Goal: Complete application form

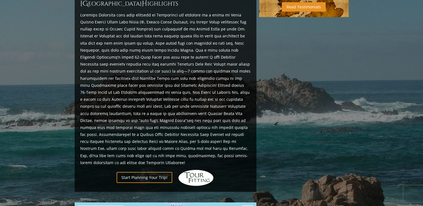
scroll to position [255, 0]
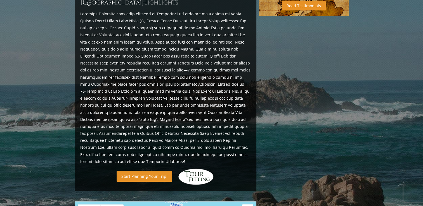
click at [140, 171] on link "Start Planning Your Trip!" at bounding box center [145, 176] width 56 height 11
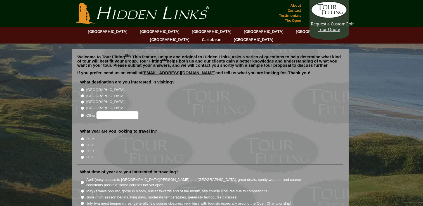
click at [81, 137] on input "2025" at bounding box center [83, 139] width 4 height 4
radio input "true"
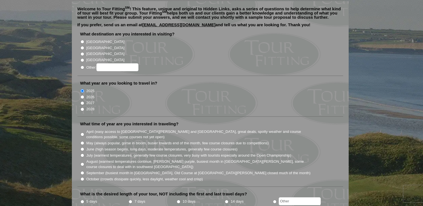
scroll to position [49, 0]
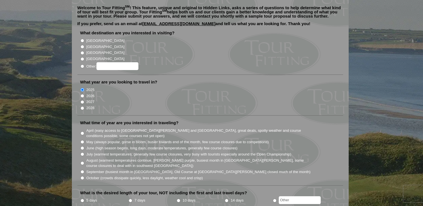
click at [81, 176] on input "October (crowds dissipate quickly, less daylight, weather cool and crisp)" at bounding box center [83, 178] width 4 height 4
radio input "true"
click at [274, 199] on input "radio" at bounding box center [275, 201] width 4 height 4
radio input "true"
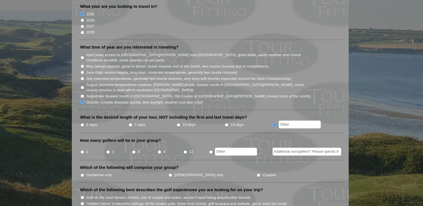
scroll to position [126, 0]
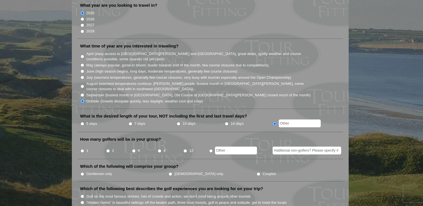
click at [107, 149] on input "2" at bounding box center [108, 151] width 4 height 4
radio input "true"
click at [257, 173] on input "Couples" at bounding box center [259, 175] width 4 height 4
radio input "true"
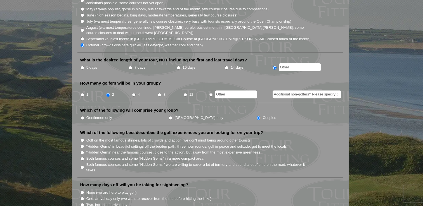
scroll to position [183, 0]
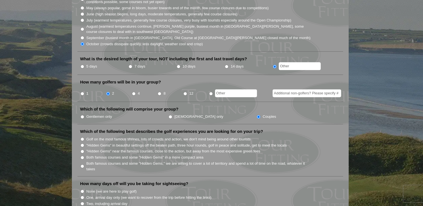
click at [81, 144] on input ""Hidden Gems" in beautiful settings off the beaten path, three hour rounds, gol…" at bounding box center [83, 146] width 4 height 4
radio input "true"
click at [82, 150] on input ""Hidden Gems" near the famous courses, close to the action, but away from the m…" at bounding box center [83, 152] width 4 height 4
radio input "true"
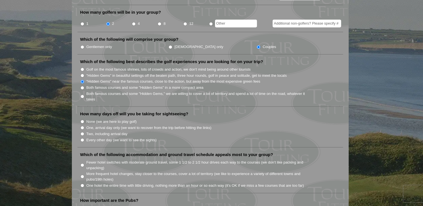
scroll to position [255, 0]
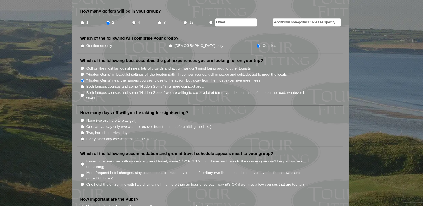
click at [82, 131] on input "Two, including arrival day" at bounding box center [83, 133] width 4 height 4
radio input "true"
click at [83, 119] on input "None (we are here to play golf)" at bounding box center [83, 121] width 4 height 4
radio input "true"
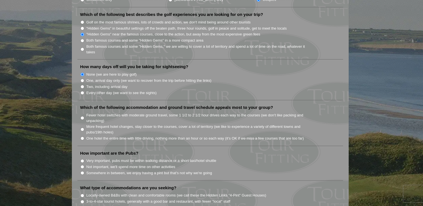
scroll to position [303, 0]
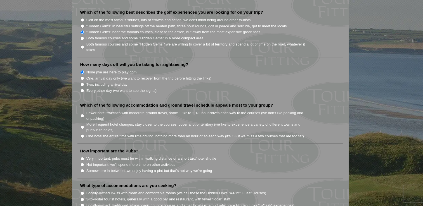
click at [82, 135] on input "One hotel the entire time with little driving, nothing more than an hour or so …" at bounding box center [83, 137] width 4 height 4
radio input "true"
click at [82, 163] on input "Not important, we'll spend more time on other activities" at bounding box center [83, 165] width 4 height 4
radio input "true"
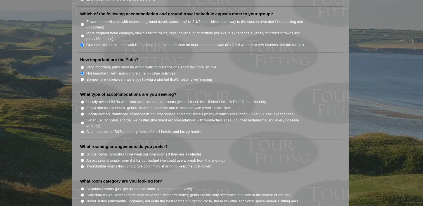
scroll to position [396, 0]
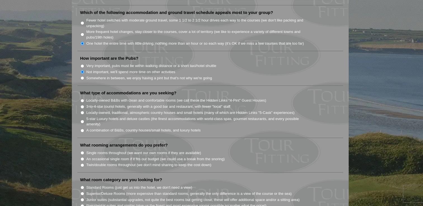
click at [83, 111] on input "Locally-owned, traditional, atmospheric country houses and small hotels (many o…" at bounding box center [83, 113] width 4 height 4
radio input "true"
click at [83, 151] on input "Single rooms throughout (we want our own rooms if they are available)" at bounding box center [83, 153] width 4 height 4
radio input "true"
click at [82, 192] on input "Superior/Deluxe Rooms (more expensive than standard rooms, generally the only d…" at bounding box center [83, 194] width 4 height 4
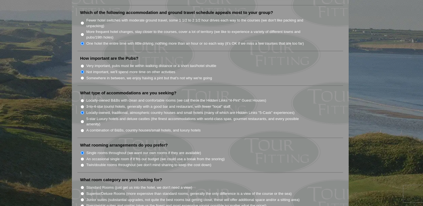
radio input "true"
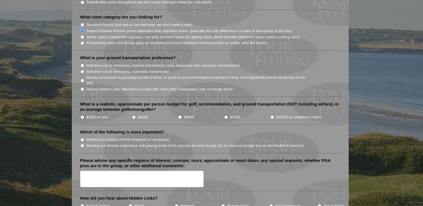
scroll to position [558, 0]
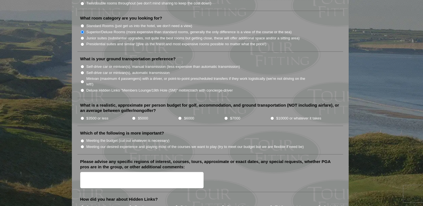
click at [82, 71] on input "Self-drive car or minivan(s), automatic transmission" at bounding box center [83, 73] width 4 height 4
radio input "true"
click at [82, 117] on input "$3500 or less" at bounding box center [83, 119] width 4 height 4
radio input "true"
click at [83, 145] on input "Meeting our desired experience and playing most of the courses we want to play …" at bounding box center [83, 147] width 4 height 4
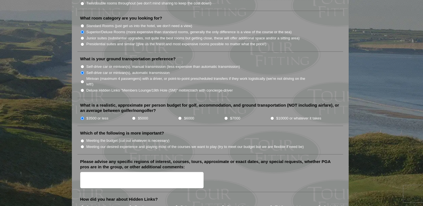
radio input "true"
click at [98, 172] on textarea "Please advise any specific regions of interest, courses, tours, approximate or …" at bounding box center [142, 180] width 124 height 17
click at [80, 172] on textarea "monterey" at bounding box center [142, 180] width 124 height 17
type textarea "nearby [GEOGRAPHIC_DATA]"
click at [175, 206] on input "Referral" at bounding box center [177, 208] width 4 height 4
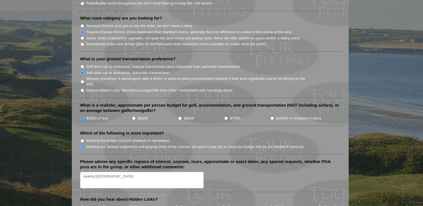
radio input "true"
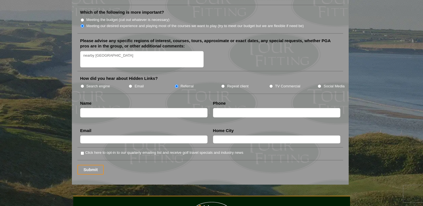
scroll to position [680, 0]
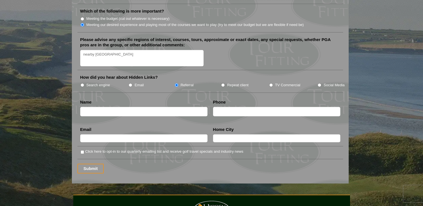
click at [169, 107] on input "text" at bounding box center [143, 111] width 127 height 9
type input "[PERSON_NAME]"
type input "01038981454"
type input "[EMAIL_ADDRESS][DOMAIN_NAME]"
click at [242, 135] on input "text" at bounding box center [276, 139] width 127 height 8
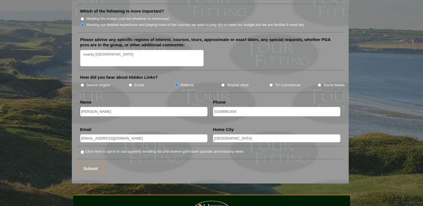
type input "[GEOGRAPHIC_DATA]"
click at [83, 150] on input "Click here to opt-in to our quarterly emailing list and receive golf travel spe…" at bounding box center [83, 152] width 4 height 4
checkbox input "true"
click at [89, 164] on input "Submit" at bounding box center [90, 169] width 27 height 10
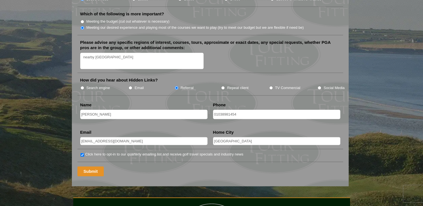
scroll to position [0, 0]
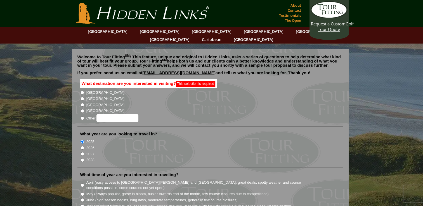
radio input "true"
click at [117, 114] on input "Other:" at bounding box center [117, 118] width 42 height 8
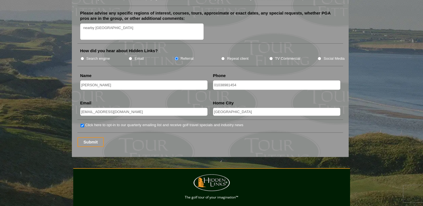
scroll to position [710, 0]
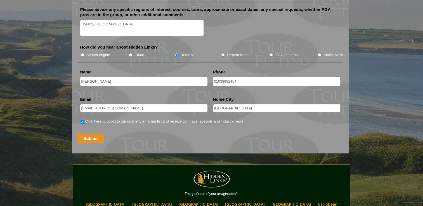
type input "[GEOGRAPHIC_DATA]"
click at [88, 134] on input "Submit" at bounding box center [90, 139] width 27 height 10
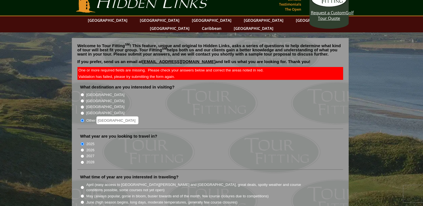
scroll to position [22, 0]
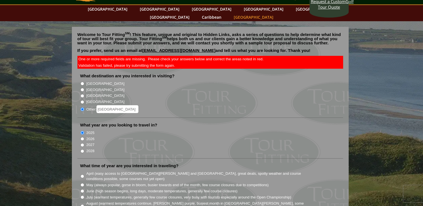
click at [276, 13] on link "[GEOGRAPHIC_DATA]" at bounding box center [253, 17] width 45 height 8
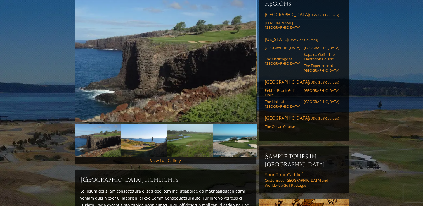
scroll to position [90, 0]
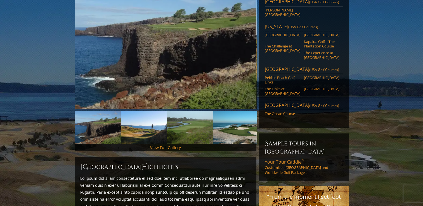
click at [311, 87] on link "Pacific Grove Golf Course" at bounding box center [322, 89] width 36 height 4
